Goal: Information Seeking & Learning: Learn about a topic

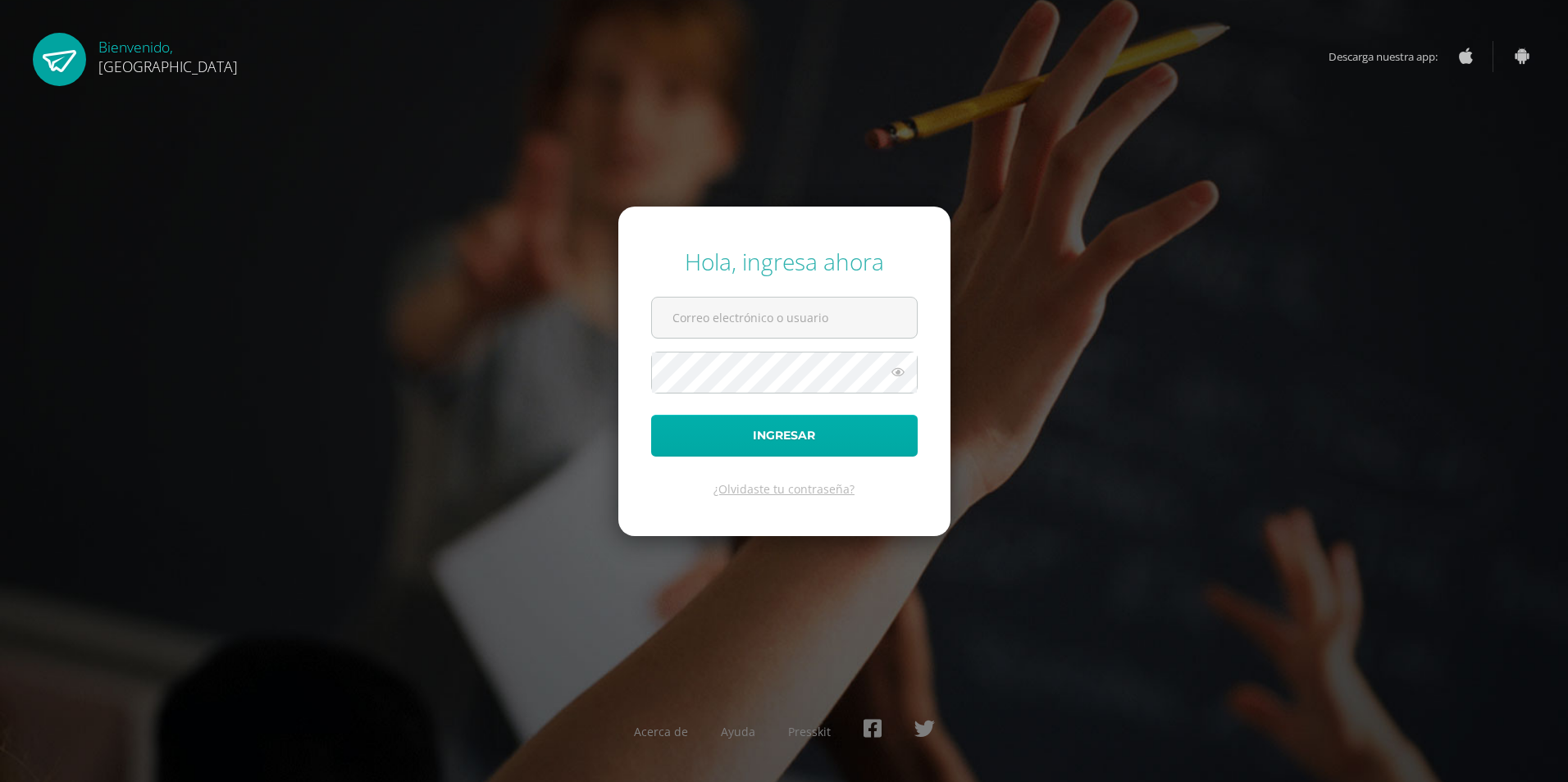
type input "[EMAIL_ADDRESS][DOMAIN_NAME]"
click at [818, 448] on button "Ingresar" at bounding box center [784, 435] width 266 height 42
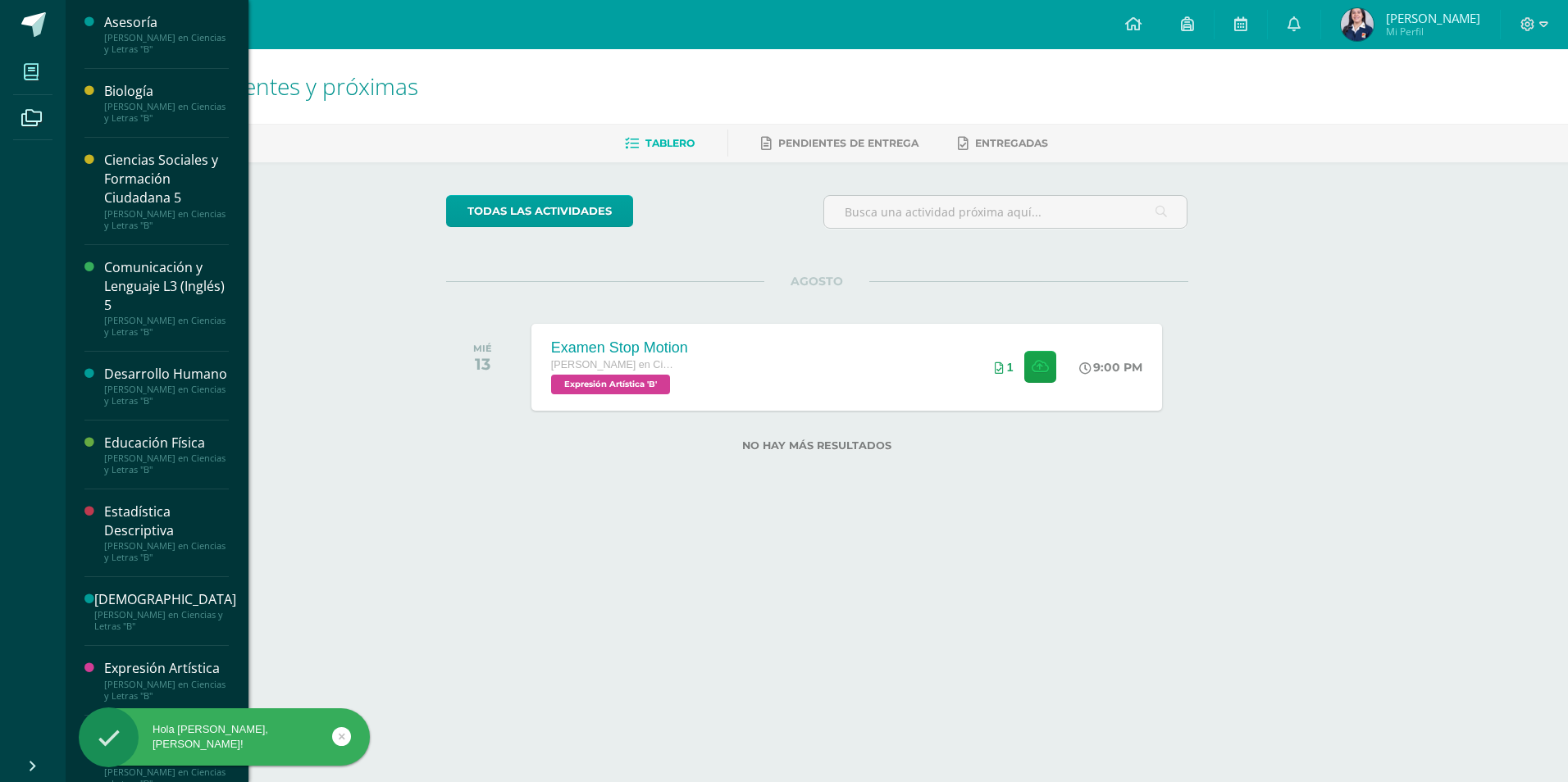
click at [44, 77] on span at bounding box center [31, 71] width 37 height 37
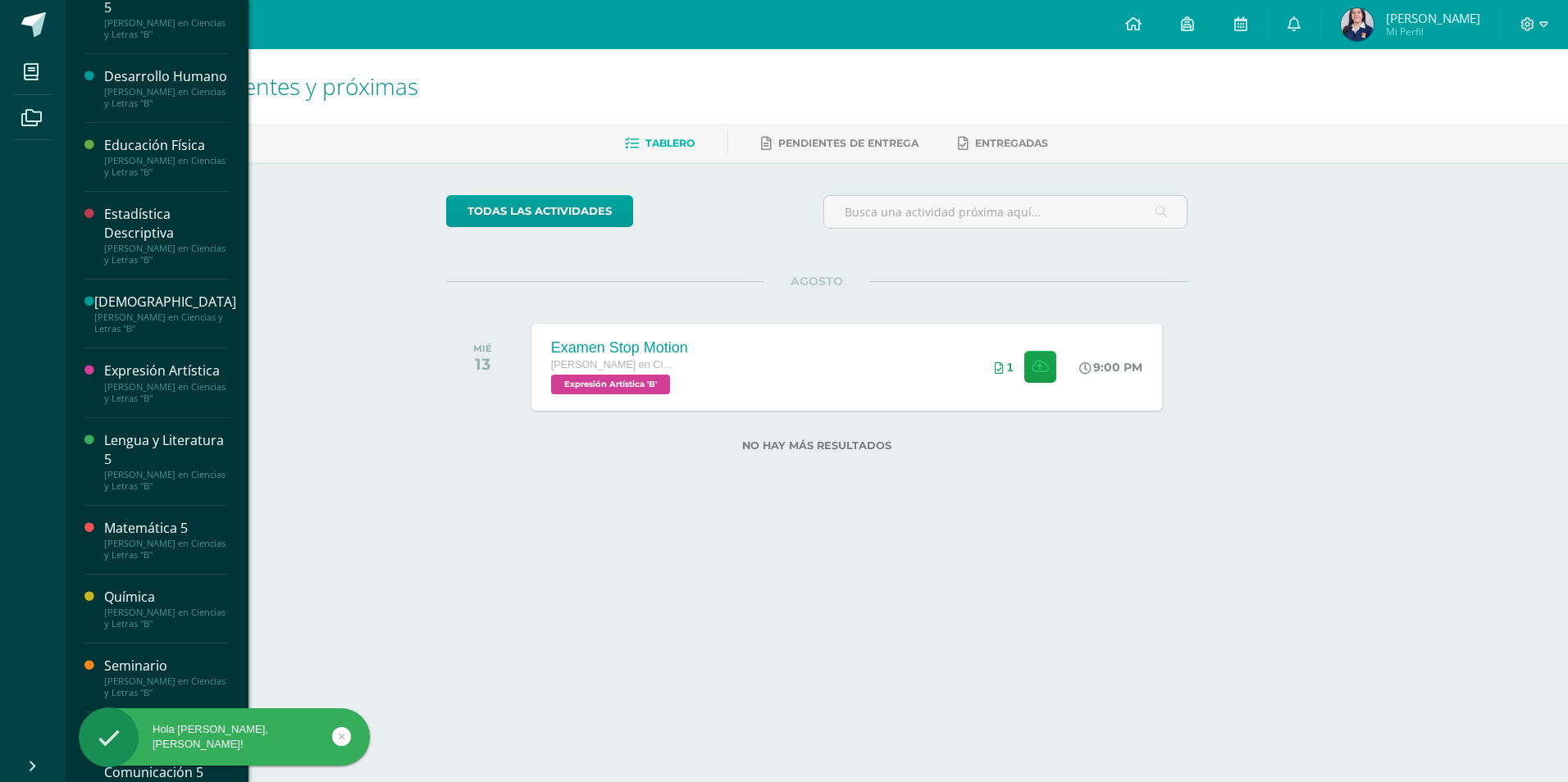
scroll to position [294, 0]
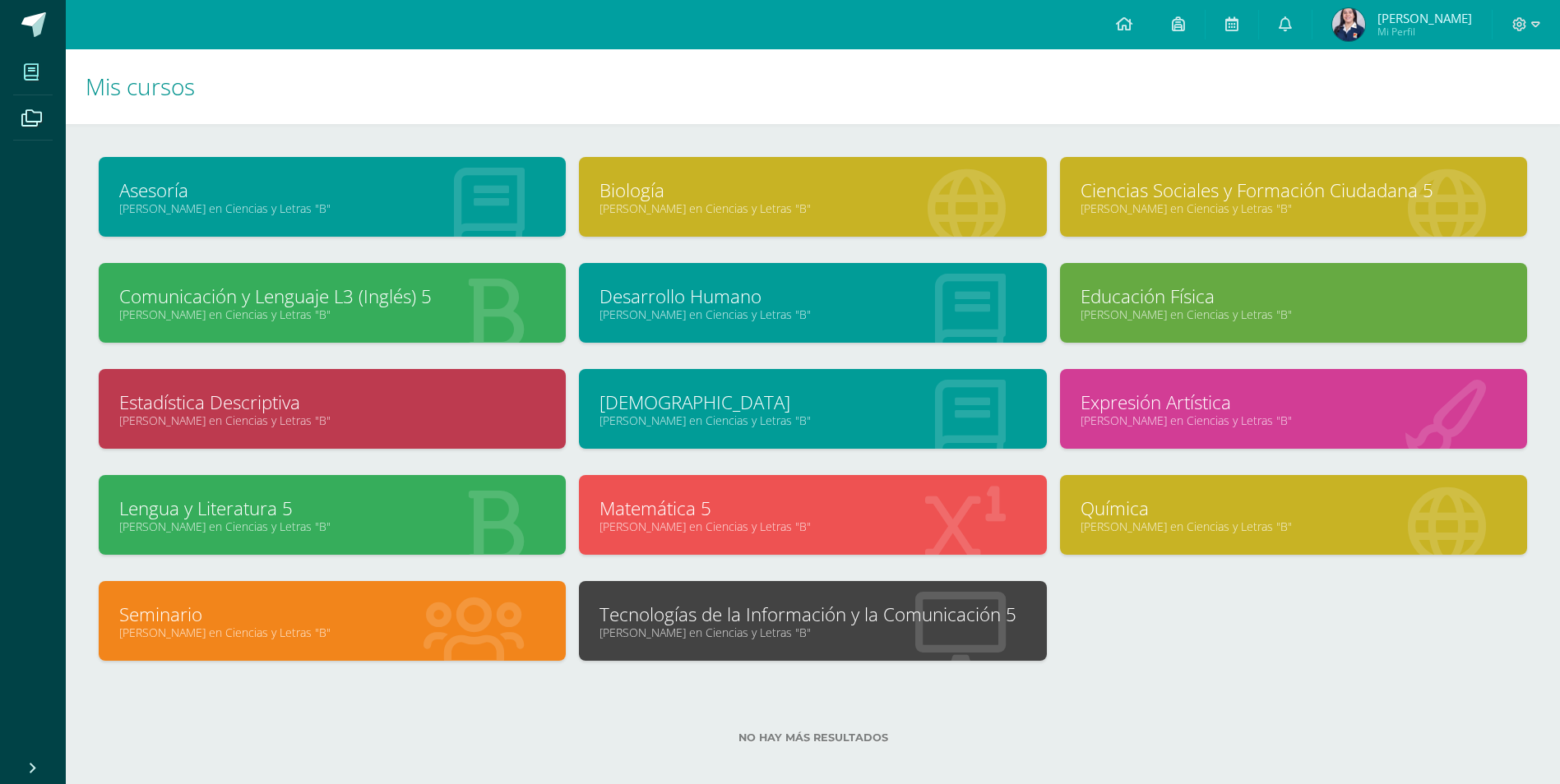
click at [758, 596] on div "Tecnologías de la Información y la Comunicación 5 Quinto Quinto Bachillerato en…" at bounding box center [812, 620] width 467 height 80
click at [758, 609] on link "Tecnologías de la Información y la Comunicación 5" at bounding box center [812, 614] width 426 height 26
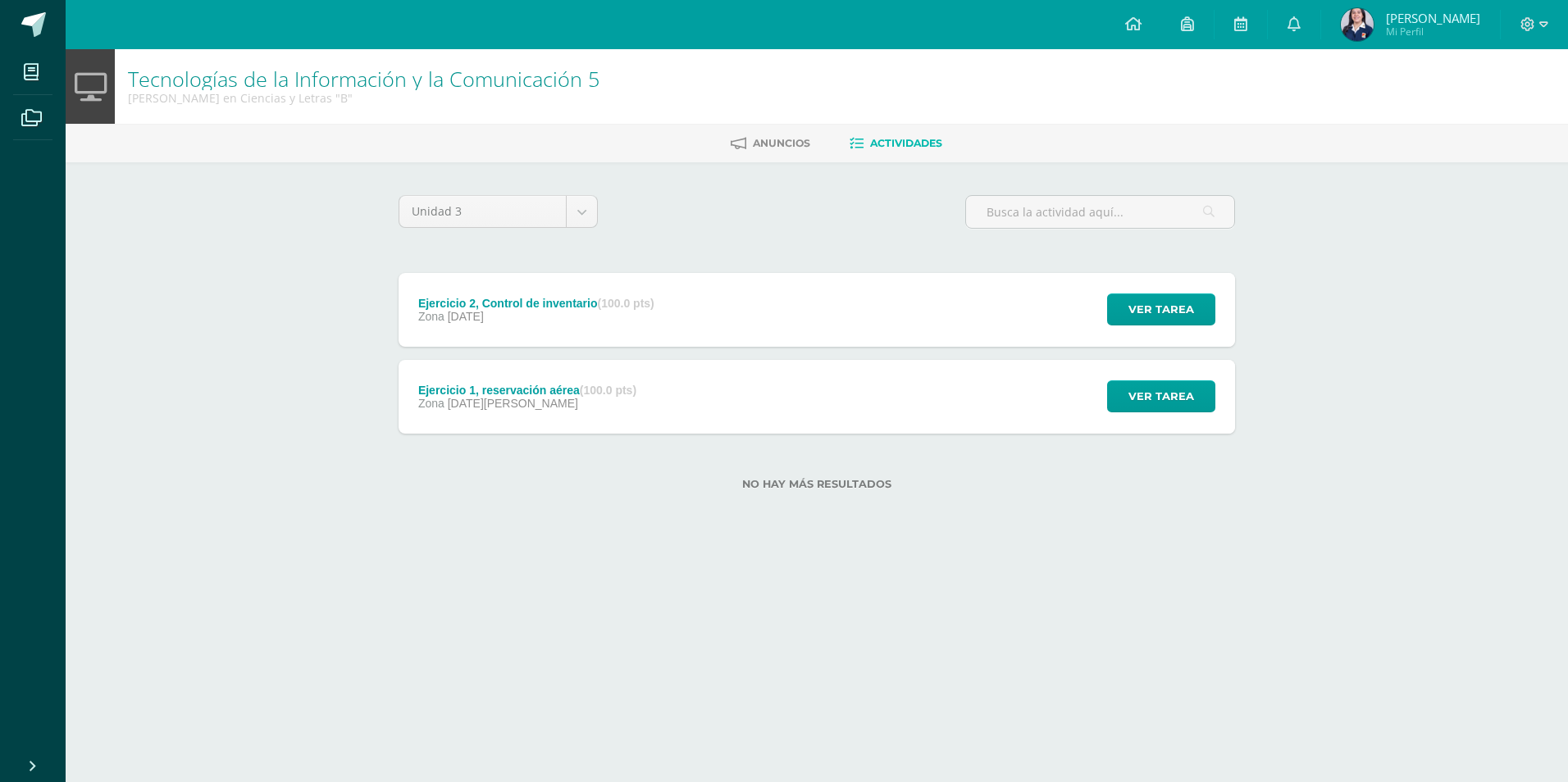
click at [1155, 291] on div "Ver tarea" at bounding box center [1159, 310] width 153 height 74
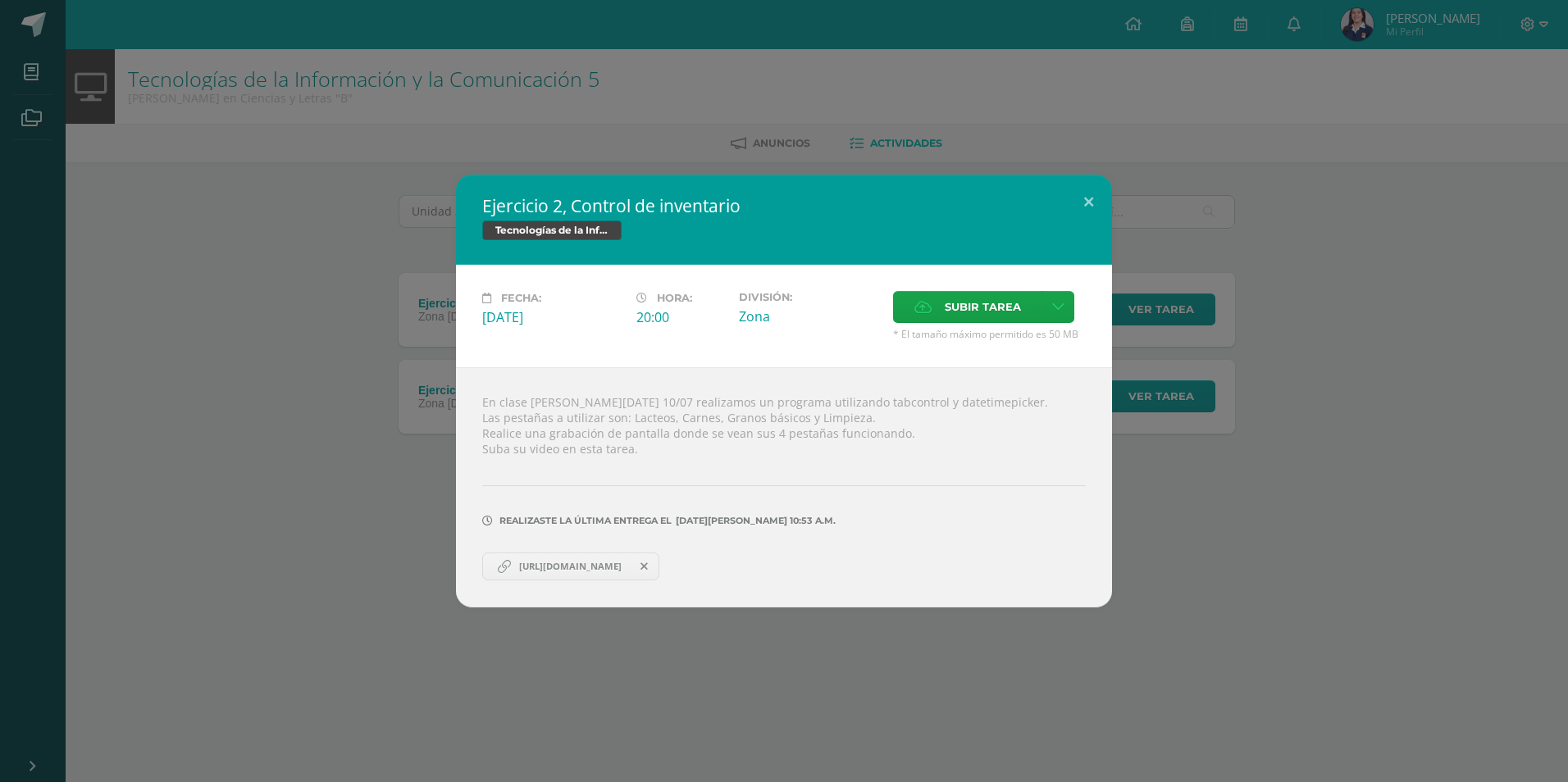
drag, startPoint x: 1350, startPoint y: 355, endPoint x: 1332, endPoint y: 352, distance: 18.2
click at [1334, 353] on div "Ejercicio 2, Control de inventario Tecnologías de la Información y la Comunicac…" at bounding box center [784, 391] width 1555 height 433
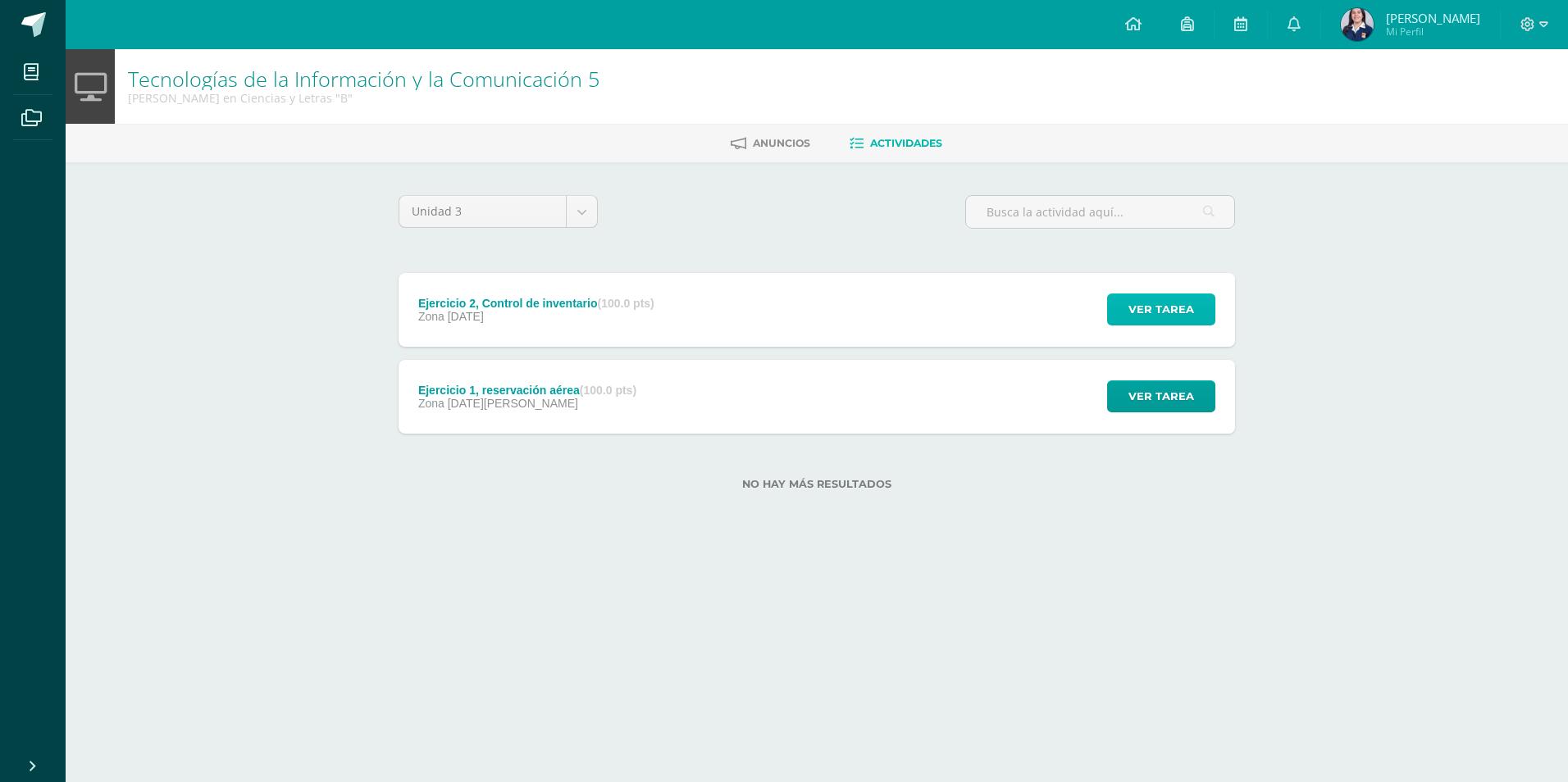
click at [1182, 312] on span "Ver tarea" at bounding box center [1161, 309] width 65 height 30
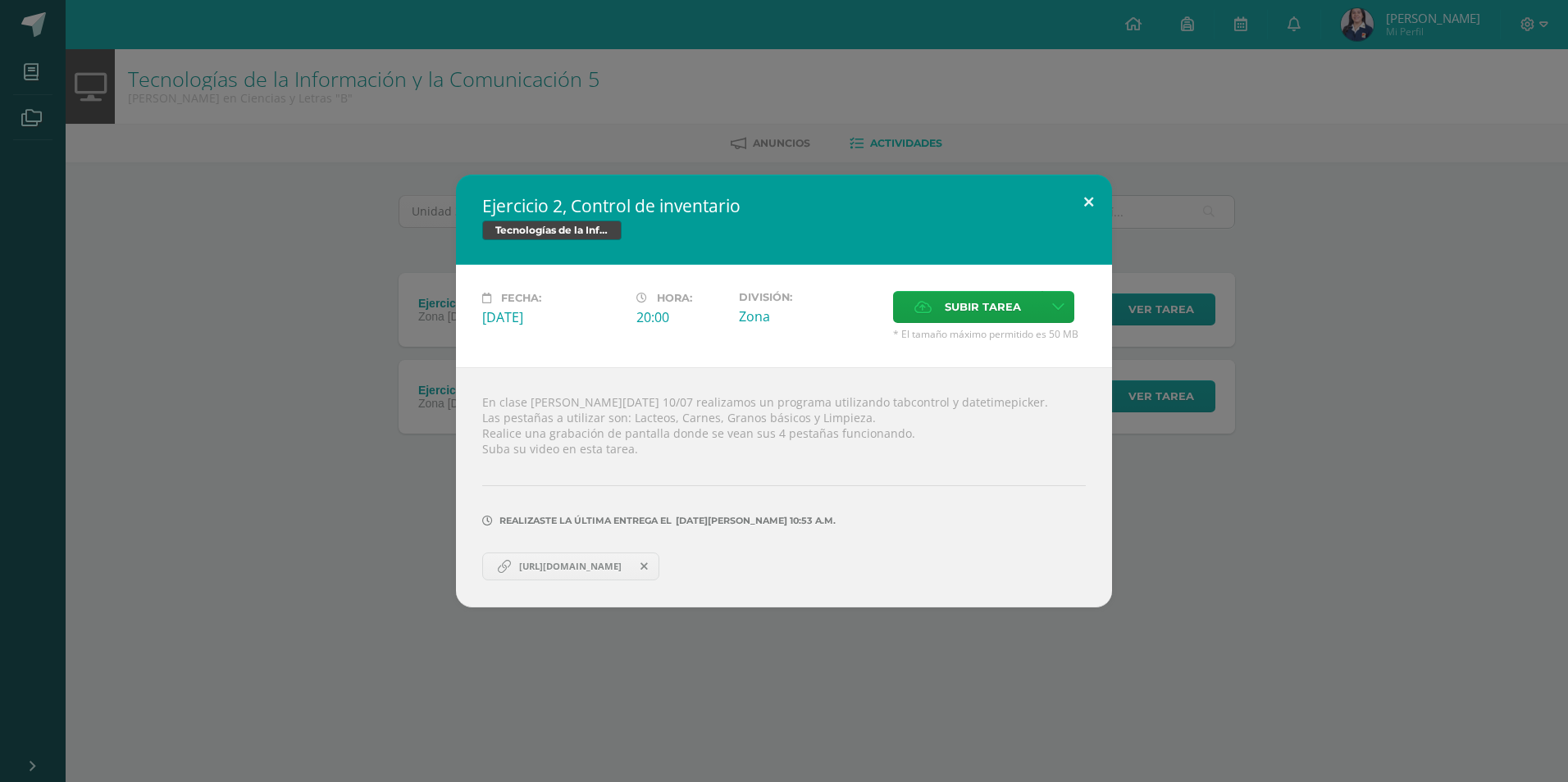
click at [1091, 202] on button at bounding box center [1089, 202] width 46 height 56
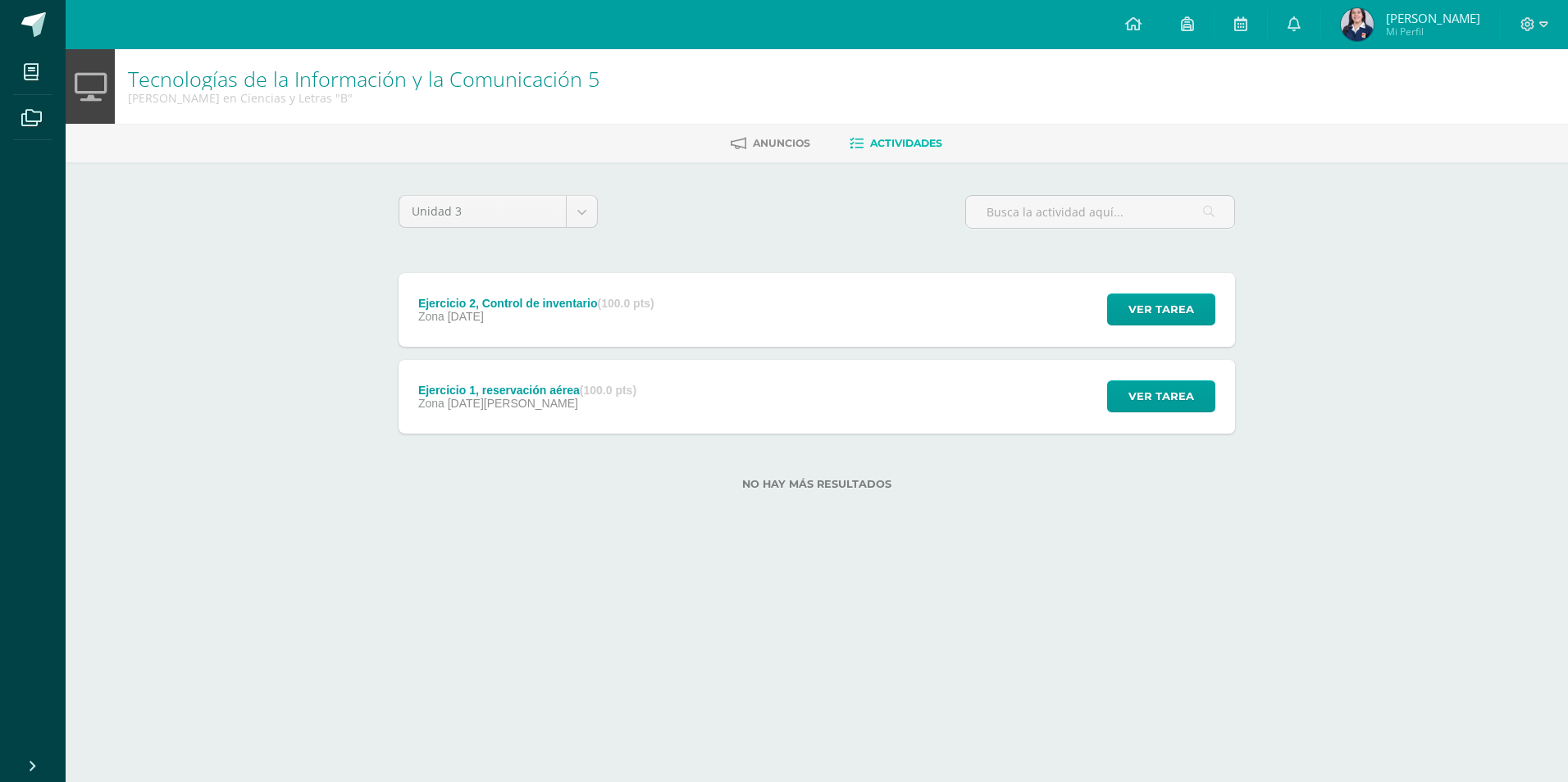
drag, startPoint x: 1353, startPoint y: 283, endPoint x: 1344, endPoint y: 283, distance: 9.0
click at [1349, 283] on div "Tecnologías de la Información y la Comunicación 5 Quinto Quinto Bachillerato en…" at bounding box center [817, 295] width 1503 height 494
click at [1148, 308] on span "Ver tarea" at bounding box center [1161, 309] width 65 height 30
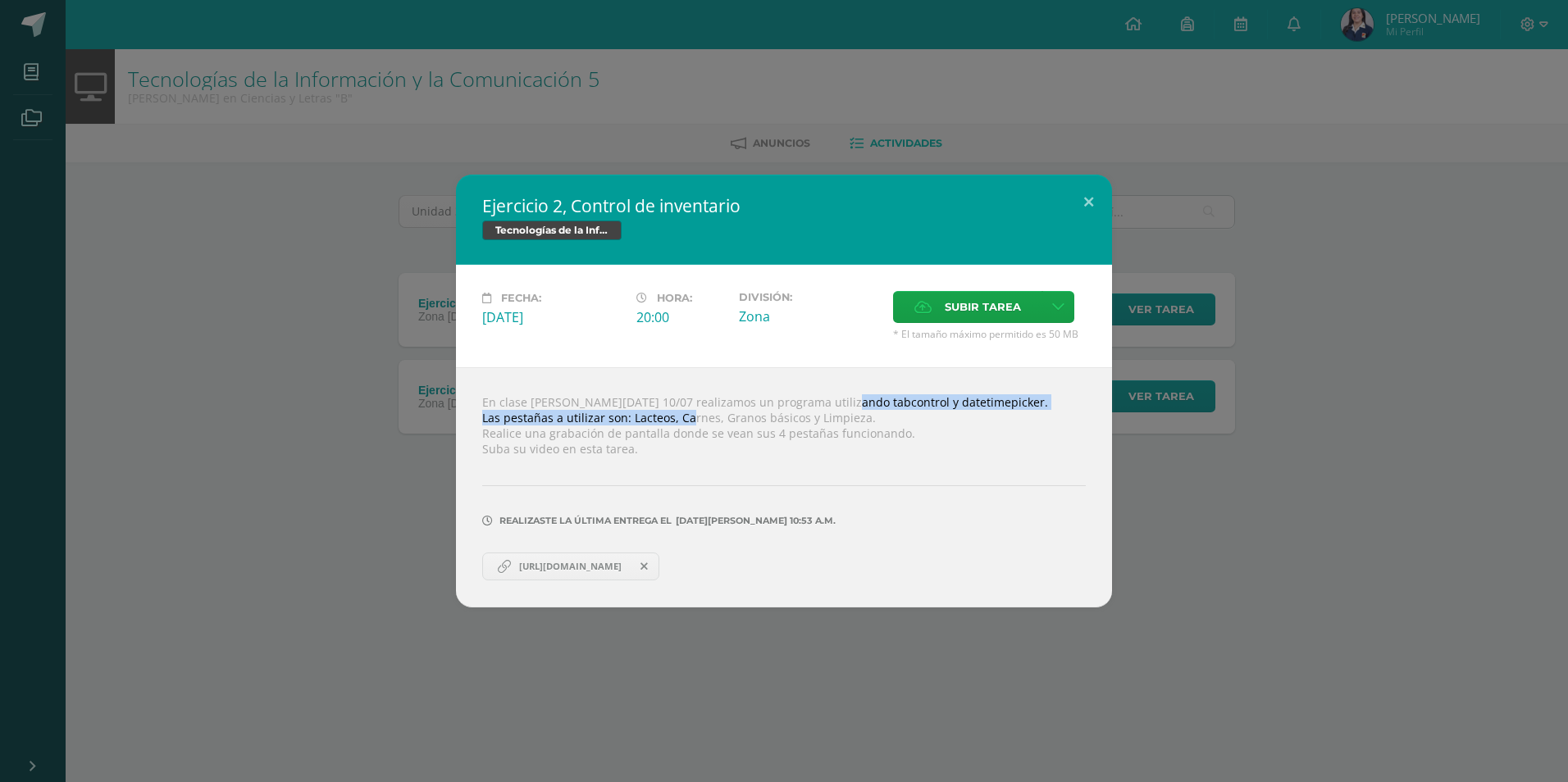
drag, startPoint x: 790, startPoint y: 410, endPoint x: 678, endPoint y: 427, distance: 113.3
click at [678, 427] on div "En clase de hoy 10/07 realizamos un programa utilizando tabcontrol y datetimepi…" at bounding box center [784, 488] width 656 height 240
click at [626, 569] on span "https://www.canva.com/design/DAGsyCWWSJk/vJqM4wkl77v-ZrnpBuyGwQ/edit?utm_conten…" at bounding box center [570, 566] width 119 height 13
